Goal: Information Seeking & Learning: Learn about a topic

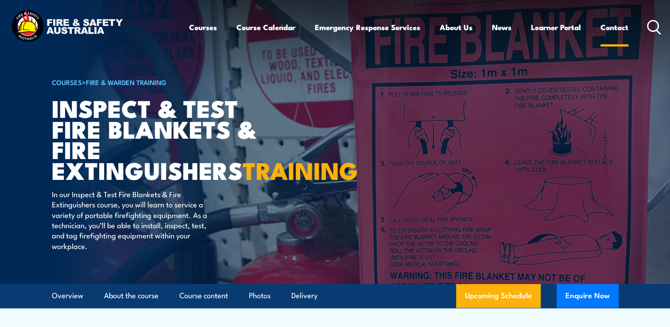
click at [613, 27] on link "Contact" at bounding box center [615, 27] width 28 height 23
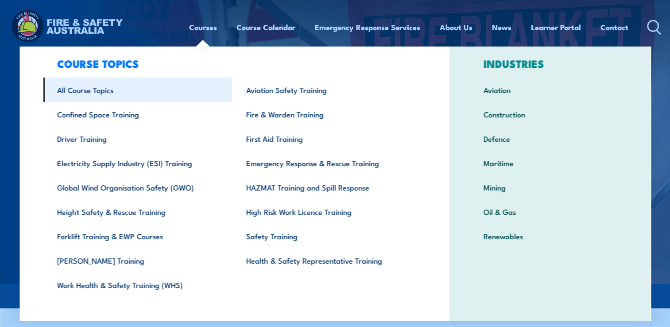
scroll to position [27, 0]
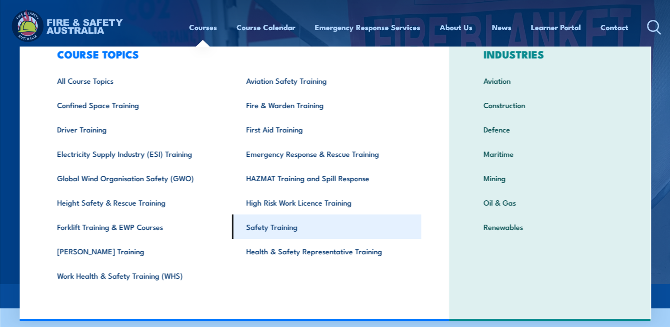
click at [273, 228] on link "Safety Training" at bounding box center [326, 226] width 189 height 24
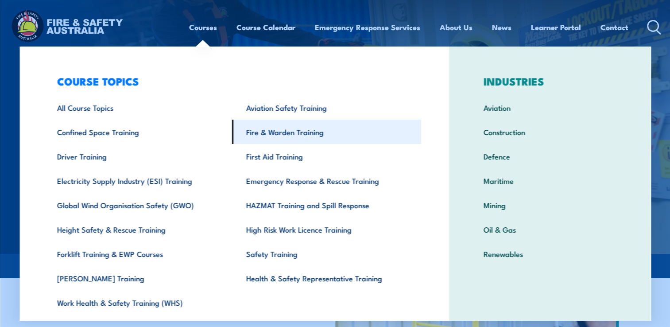
click at [298, 132] on link "Fire & Warden Training" at bounding box center [326, 132] width 189 height 24
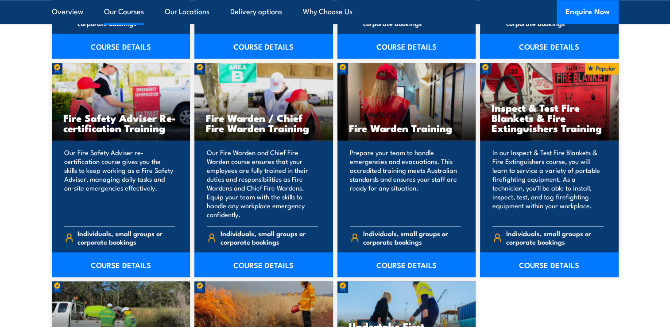
scroll to position [1180, 0]
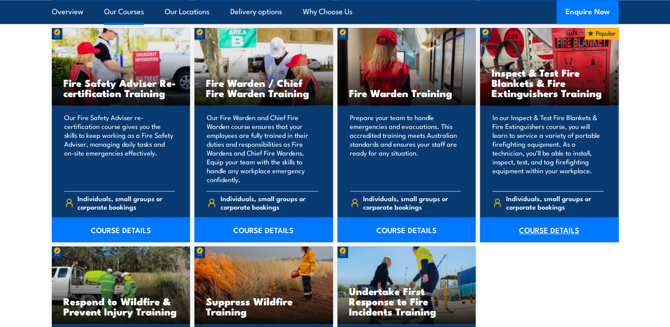
click at [548, 230] on link "COURSE DETAILS" at bounding box center [549, 229] width 139 height 25
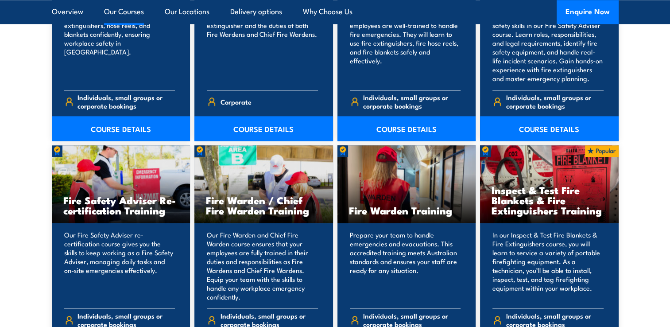
scroll to position [1047, 0]
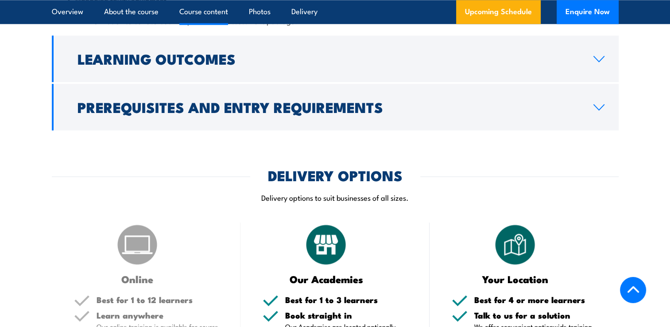
scroll to position [1108, 0]
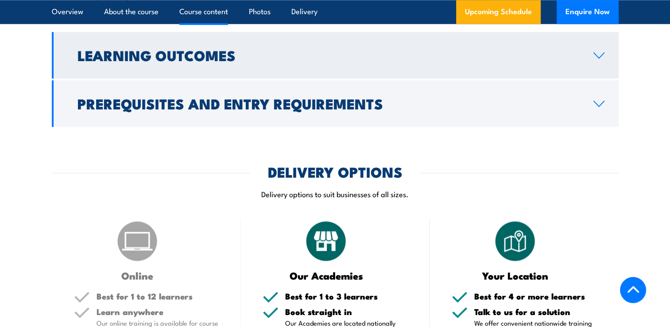
click at [596, 78] on link "Learning Outcomes" at bounding box center [335, 55] width 567 height 47
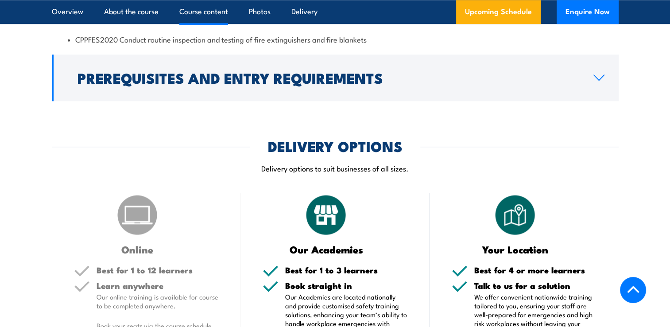
scroll to position [1046, 0]
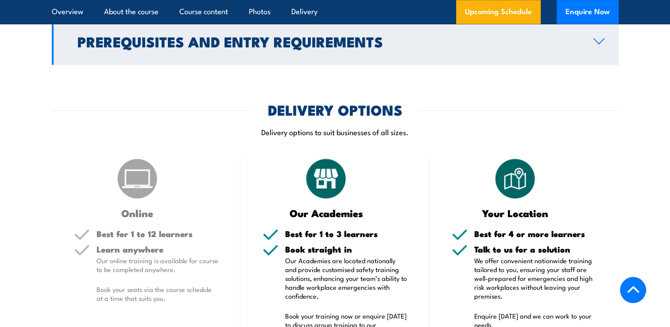
click at [598, 45] on icon at bounding box center [599, 41] width 12 height 7
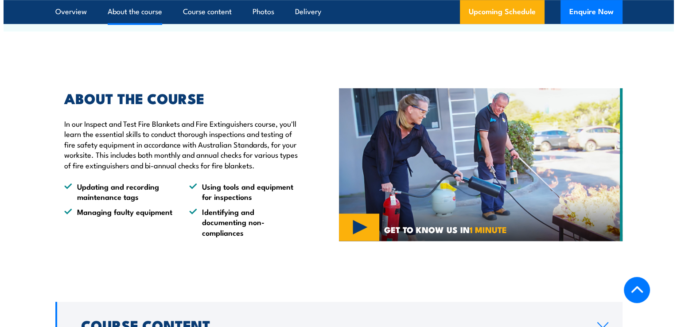
scroll to position [620, 0]
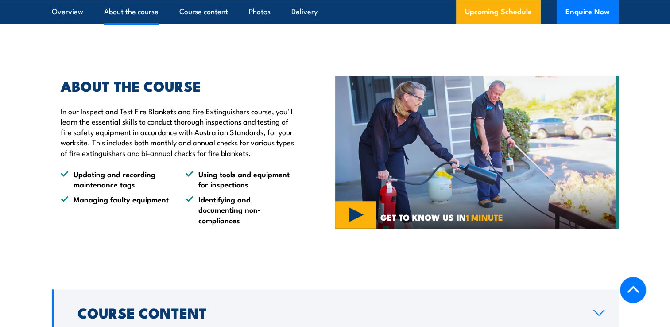
click at [460, 172] on img at bounding box center [477, 152] width 284 height 153
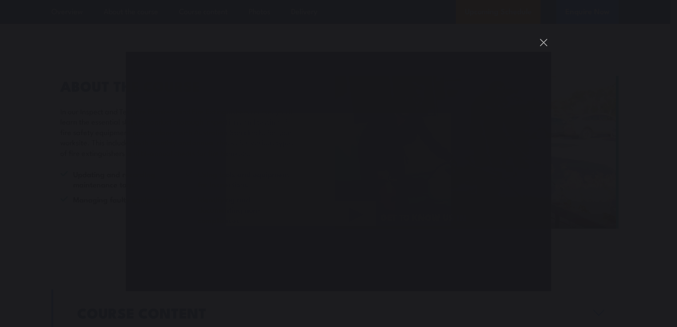
scroll to position [0, 0]
click at [542, 41] on button "You can close this modal content with the ESC key" at bounding box center [543, 42] width 15 height 15
